Goal: Task Accomplishment & Management: Complete application form

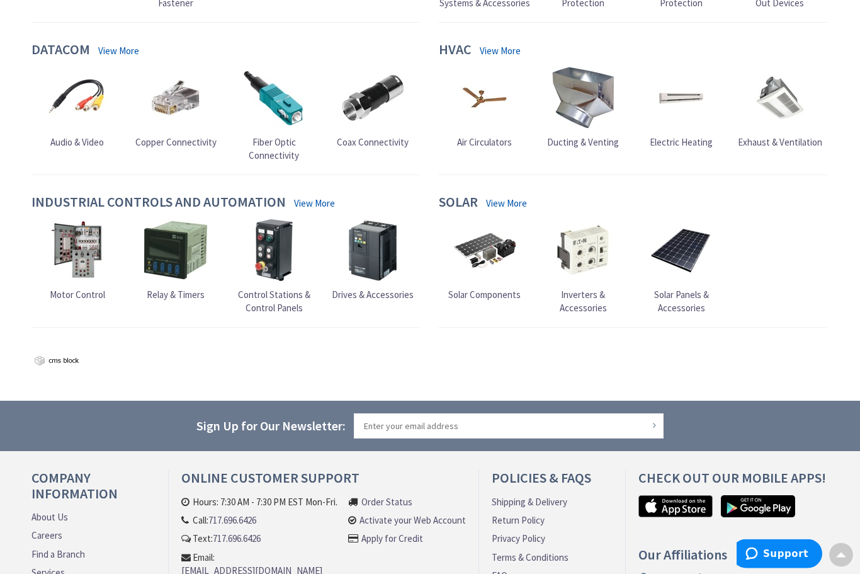
scroll to position [1087, 0]
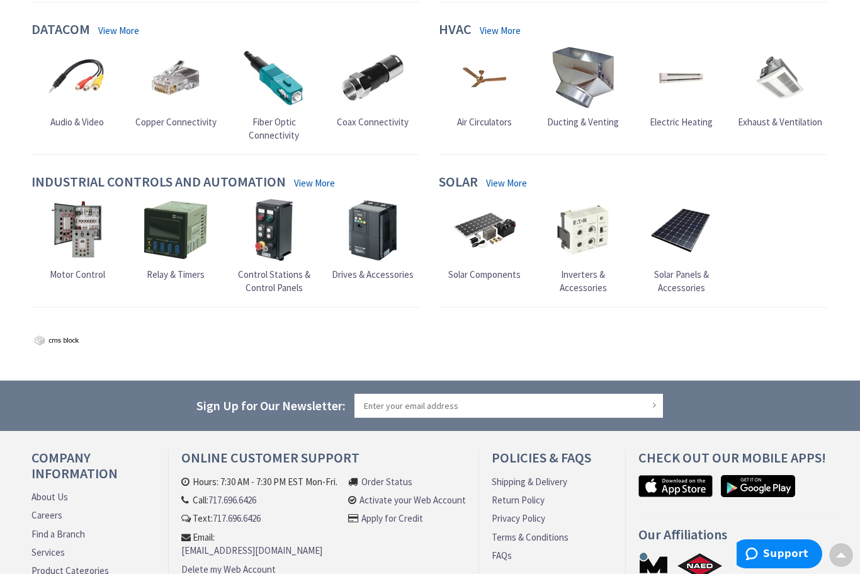
click at [458, 407] on input "Sign Up for Our Newsletter:" at bounding box center [509, 405] width 310 height 25
type input "musarzewicz@me.com"
click at [660, 407] on input "musarzewicz@me.com" at bounding box center [509, 405] width 310 height 25
click at [653, 396] on button "Subscribe" at bounding box center [654, 405] width 12 height 18
click at [587, 397] on input "musarzewicz@me.com" at bounding box center [509, 405] width 310 height 25
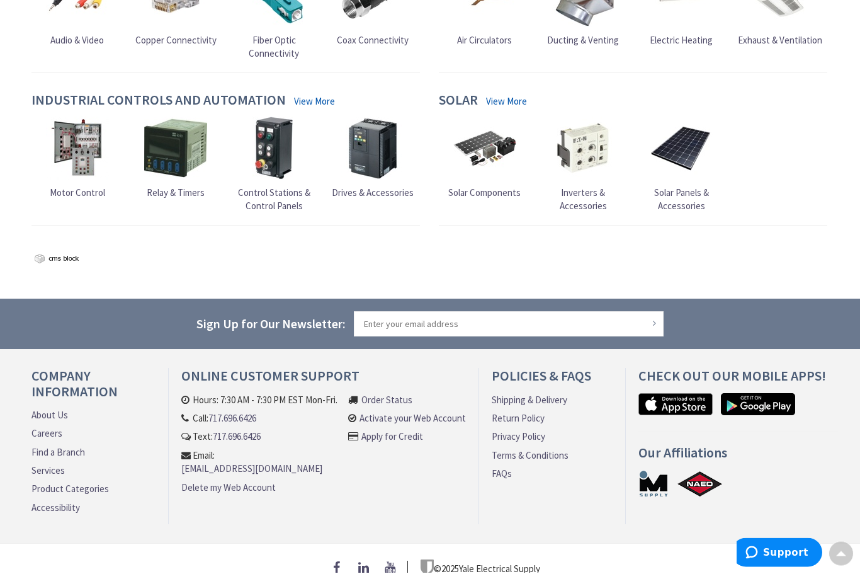
scroll to position [1140, 0]
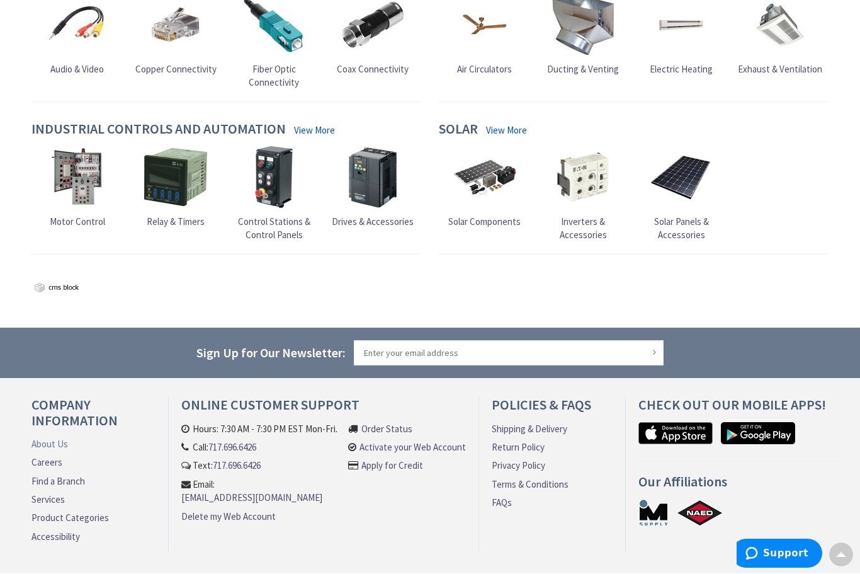
click at [57, 438] on link "About Us" at bounding box center [49, 444] width 37 height 13
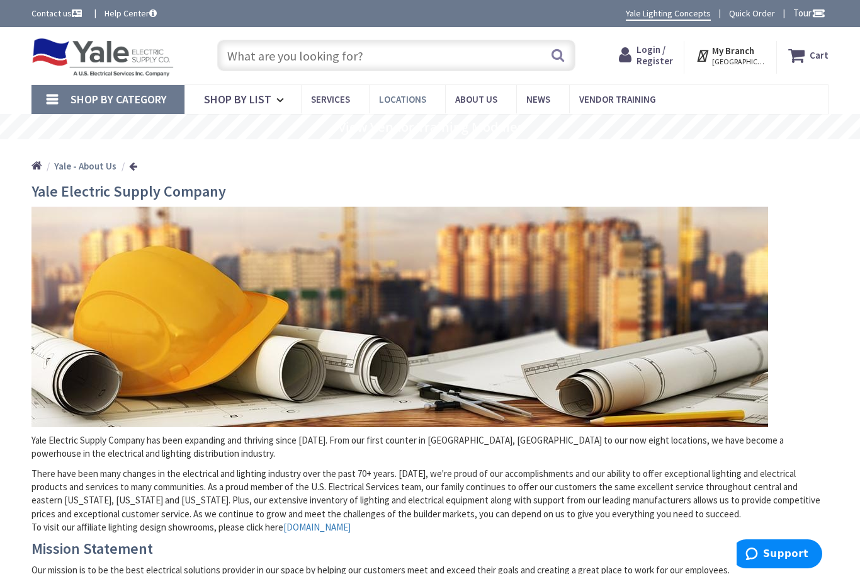
click at [413, 98] on span "Locations" at bounding box center [402, 99] width 47 height 12
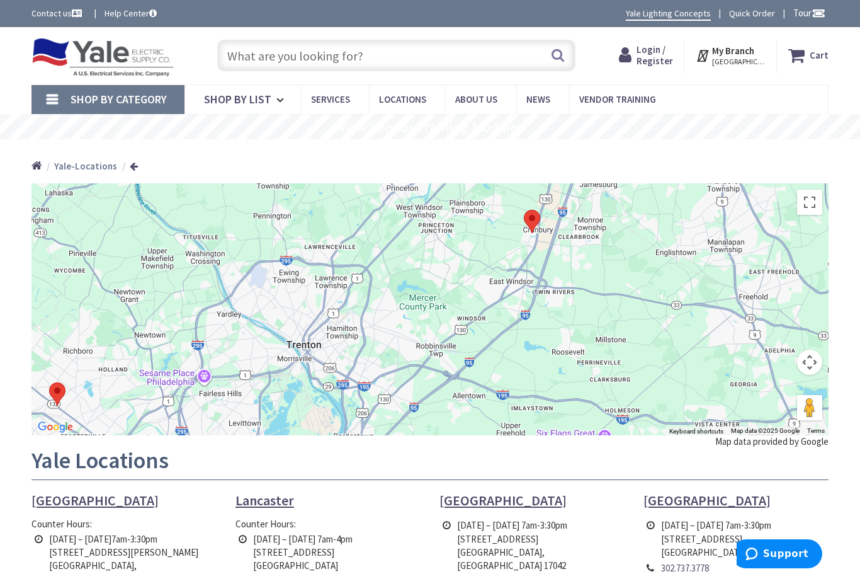
click at [562, 239] on div at bounding box center [429, 309] width 797 height 252
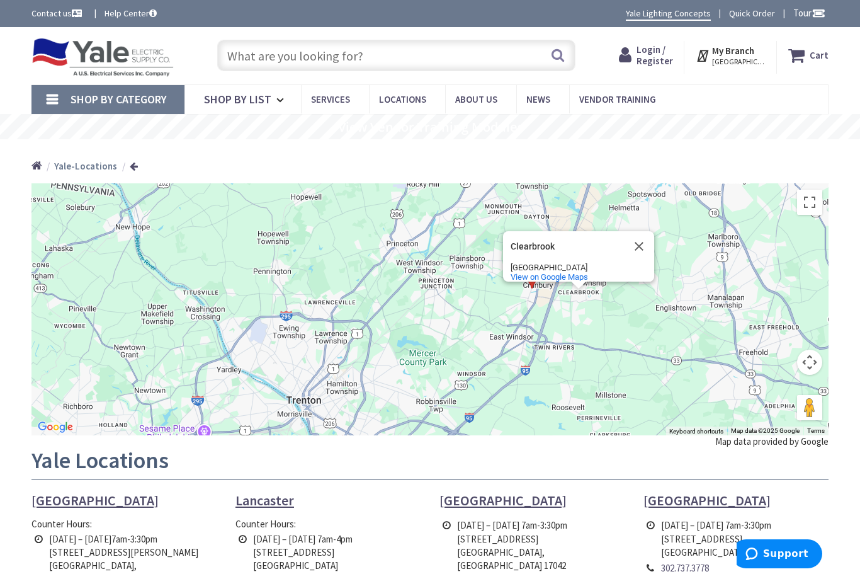
click at [584, 342] on div "Clearbrook Clearbrook Monroe Township, NJ 08831 View on Google Maps" at bounding box center [429, 309] width 797 height 252
click at [662, 63] on span "Login / Register" at bounding box center [655, 54] width 37 height 23
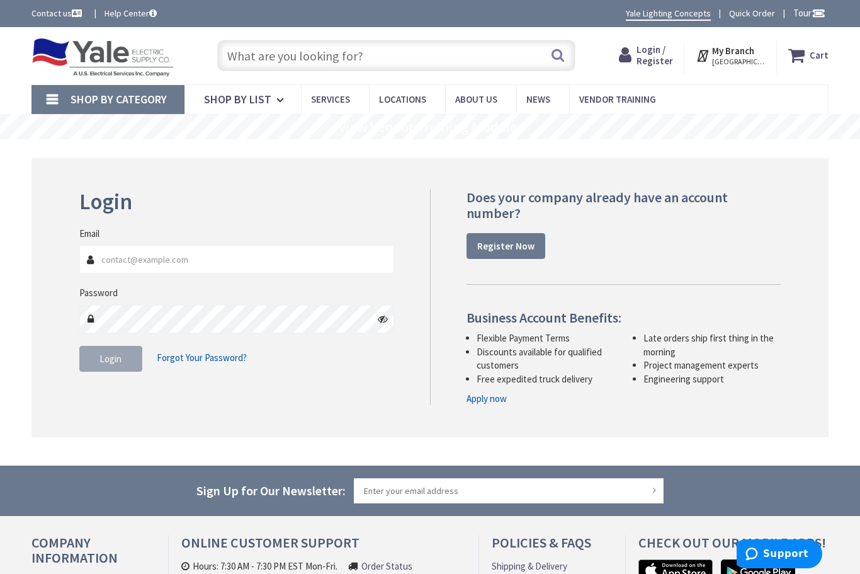
click at [183, 264] on input "Email" at bounding box center [236, 259] width 315 height 28
click at [277, 419] on div "Login Invalid login or password Email Password Login Forgot Your Password?" at bounding box center [429, 297] width 797 height 279
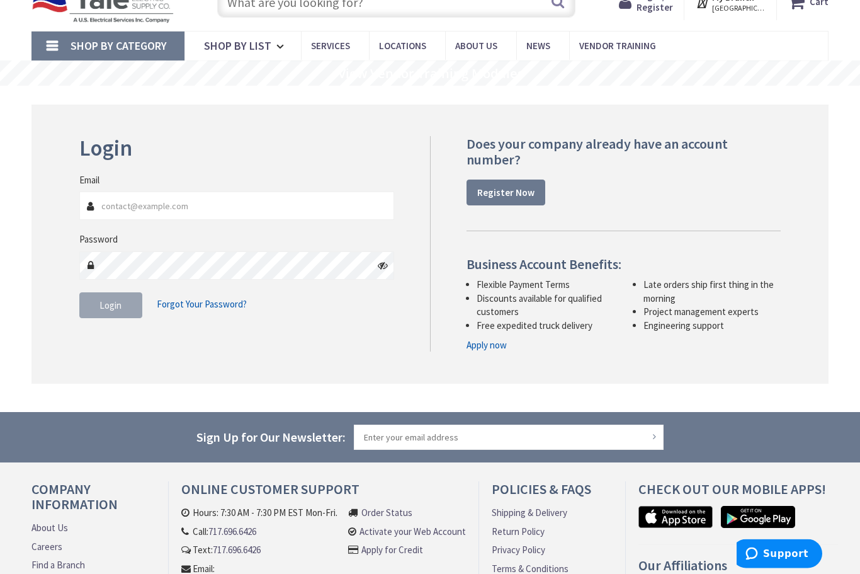
scroll to position [54, 0]
click at [491, 346] on link "Apply now" at bounding box center [487, 344] width 40 height 13
